Goal: Information Seeking & Learning: Learn about a topic

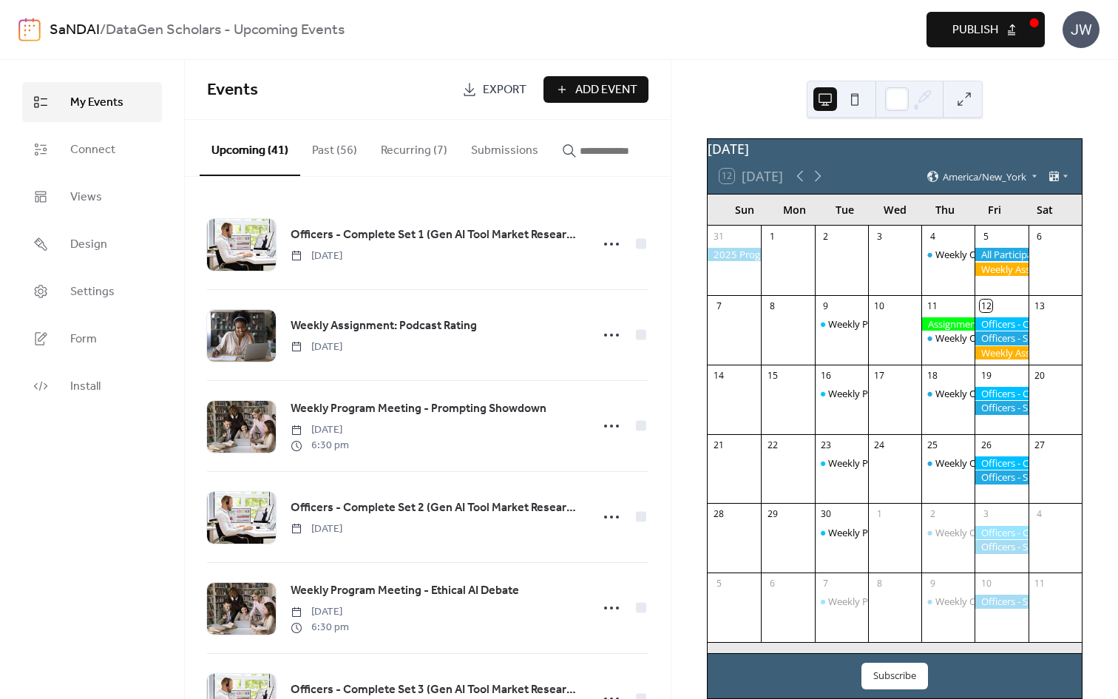
click at [23, 29] on img at bounding box center [29, 30] width 22 height 24
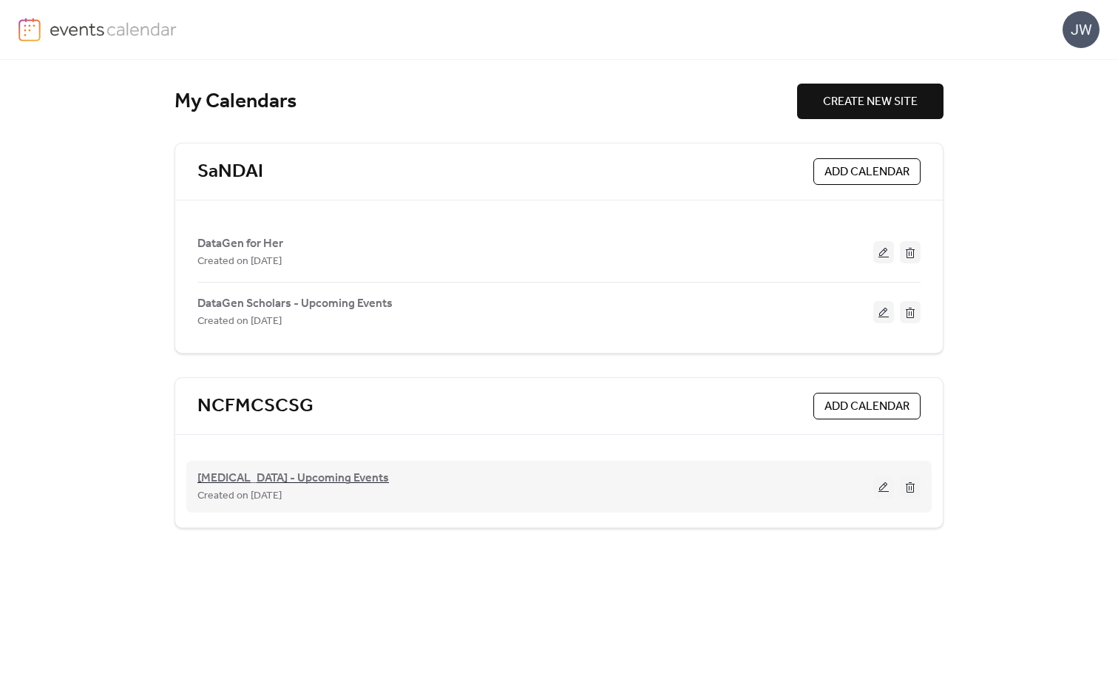
click at [253, 477] on span "[MEDICAL_DATA] - Upcoming Events" at bounding box center [293, 479] width 192 height 18
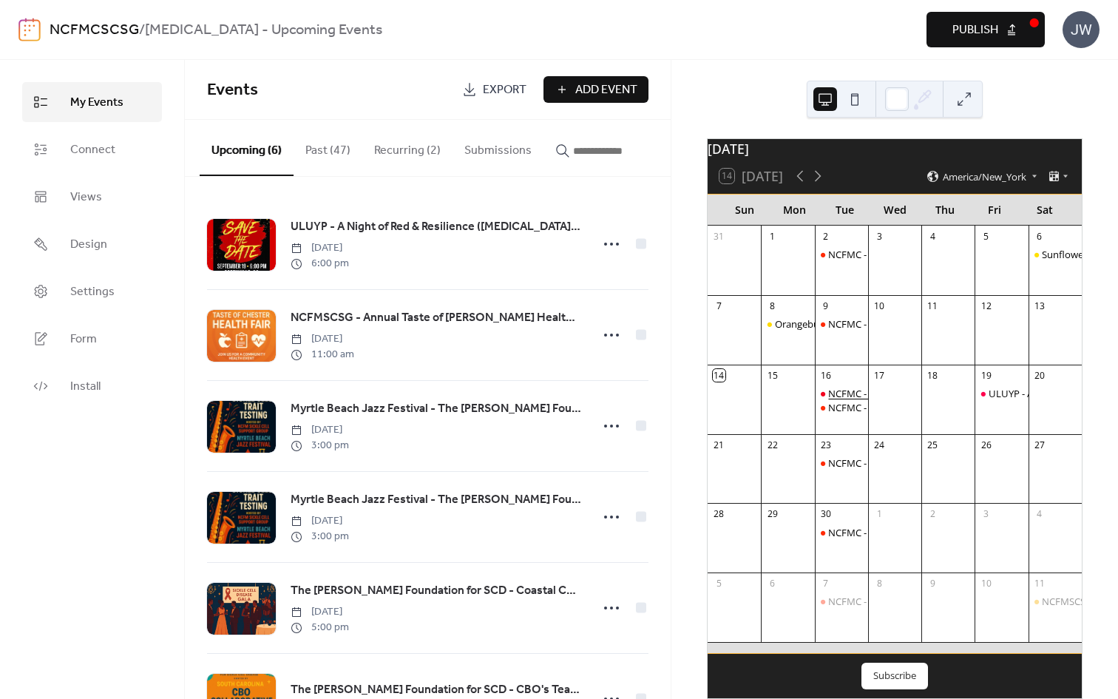
click at [850, 400] on div "NCFMC - [MEDICAL_DATA] Beacon Society Event" at bounding box center [935, 393] width 214 height 13
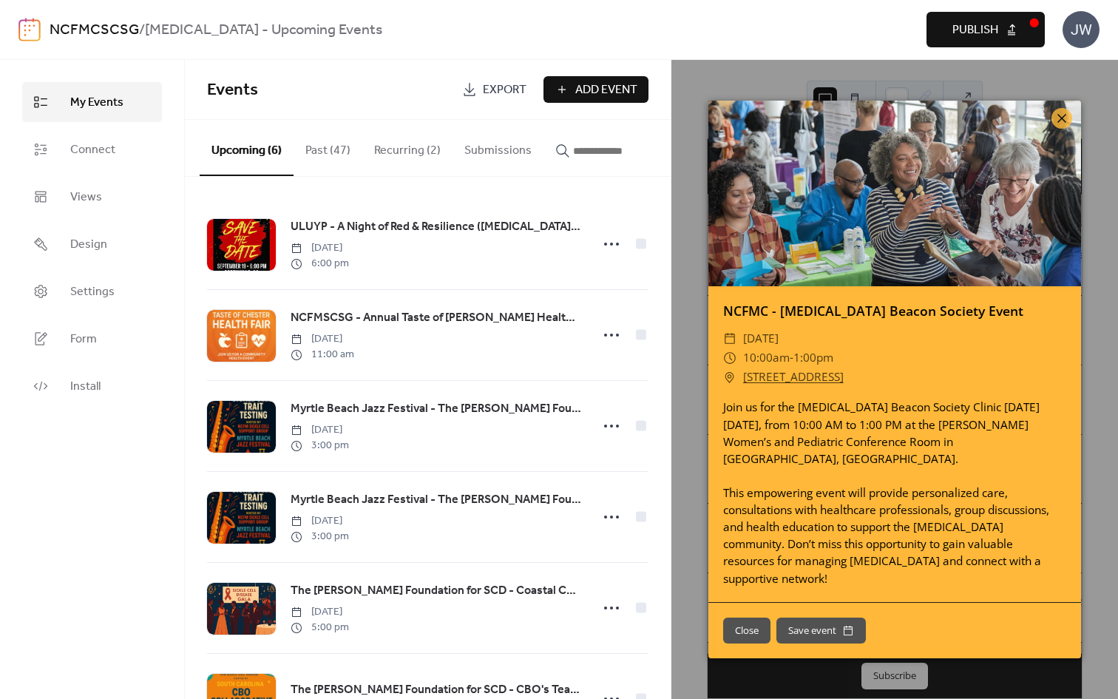
click at [1098, 305] on div "NCFMC - [MEDICAL_DATA] Beacon Society Event ​ [DATE] ​ 10:00am - 1:00pm ​ [STRE…" at bounding box center [894, 379] width 447 height 639
click at [1096, 287] on div "NCFMC - [MEDICAL_DATA] Beacon Society Event ​ [DATE] ​ 10:00am - 1:00pm ​ [STRE…" at bounding box center [894, 379] width 447 height 639
click at [1061, 123] on icon at bounding box center [1062, 118] width 9 height 9
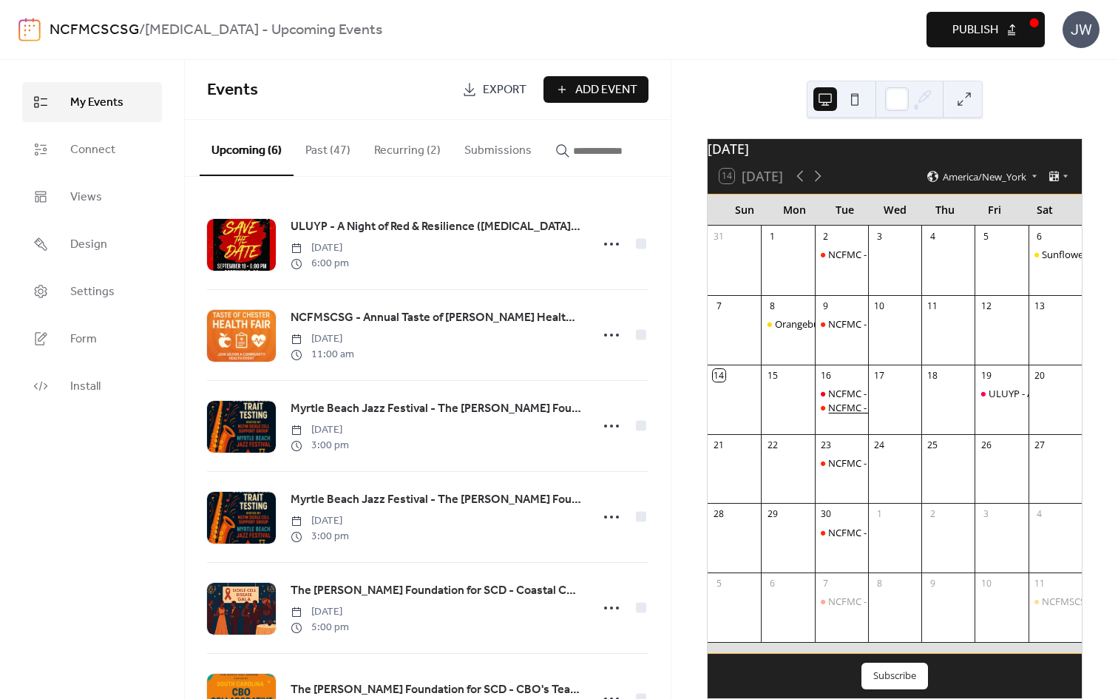
click at [841, 414] on div "NCFMC - [MEDICAL_DATA] Stakeholder's Huddle" at bounding box center [935, 407] width 214 height 13
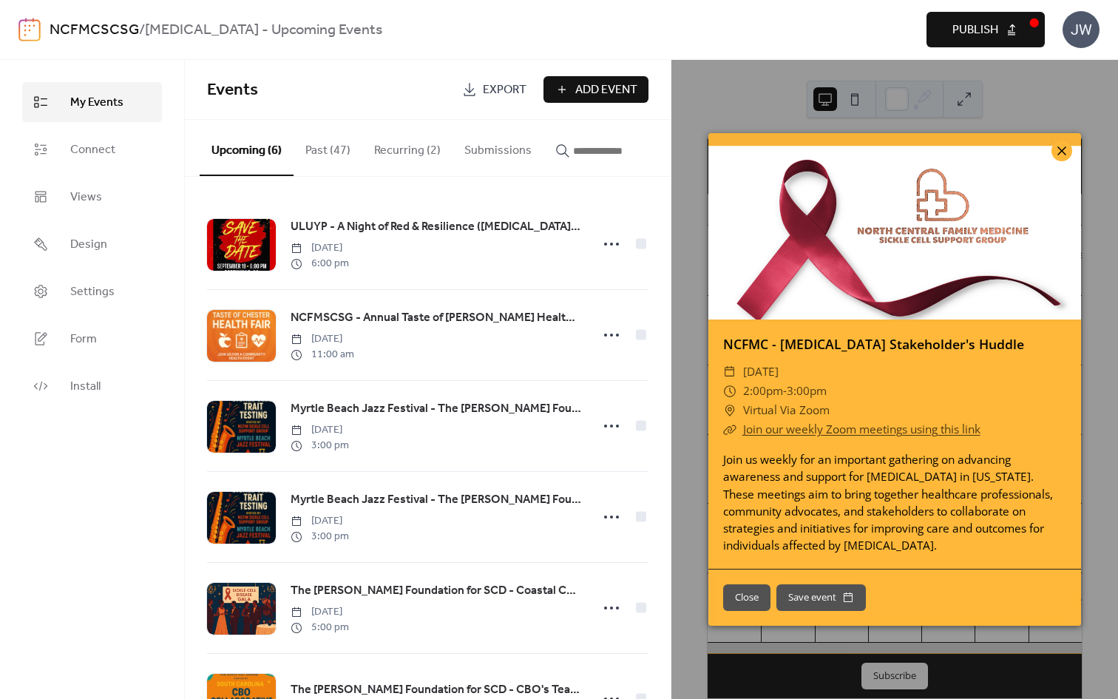
click at [1063, 149] on icon at bounding box center [1062, 150] width 9 height 9
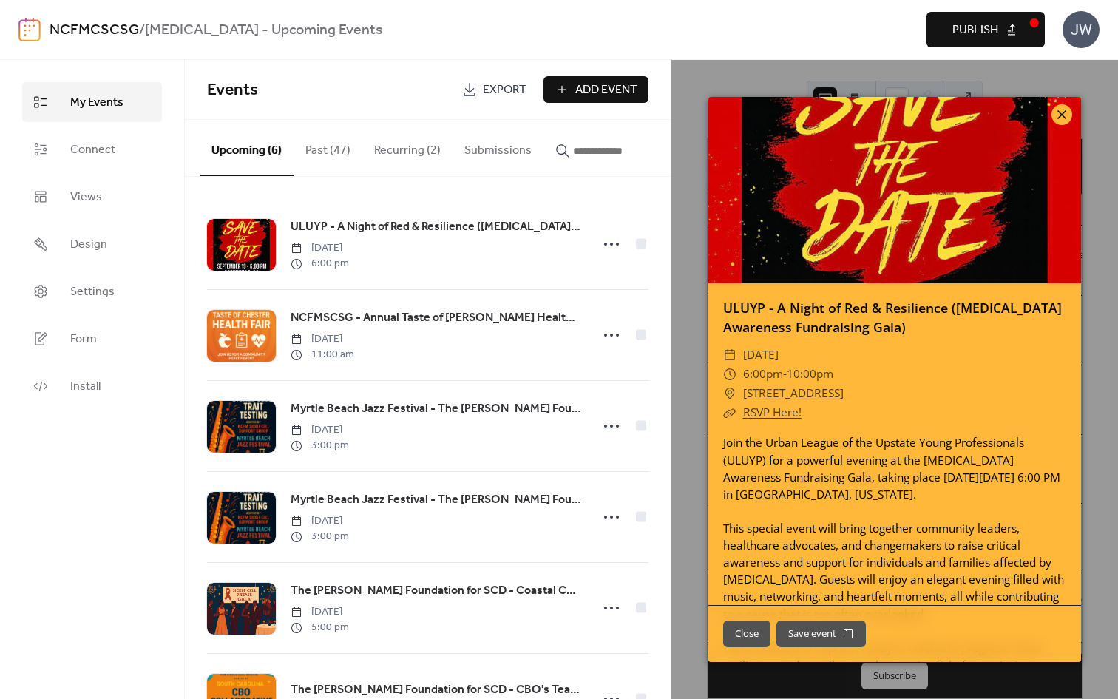
click at [1069, 113] on icon at bounding box center [1062, 115] width 18 height 18
